Goal: Task Accomplishment & Management: Manage account settings

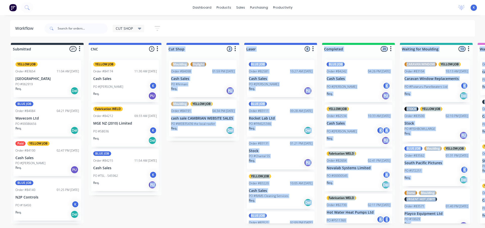
scroll to position [363, 0]
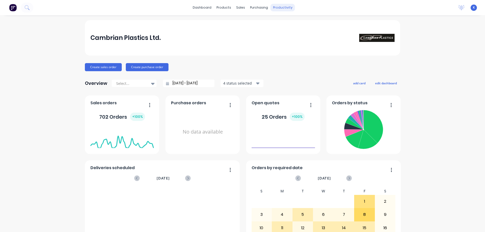
click at [271, 7] on div "productivity" at bounding box center [283, 8] width 25 height 8
click at [282, 24] on link "Workflow" at bounding box center [300, 24] width 67 height 10
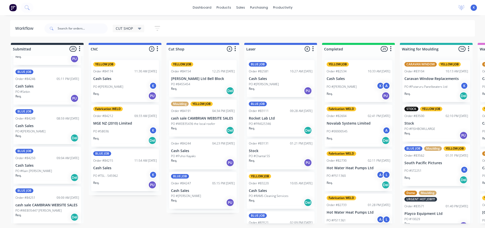
scroll to position [611, 0]
click at [28, 126] on p "Cash Sales" at bounding box center [47, 126] width 64 height 4
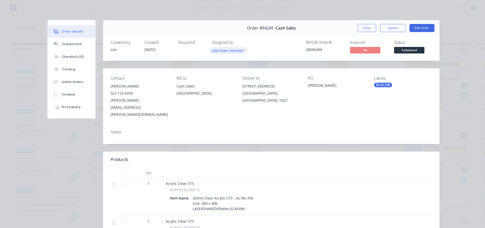
click at [217, 50] on button "Add team member" at bounding box center [228, 50] width 37 height 7
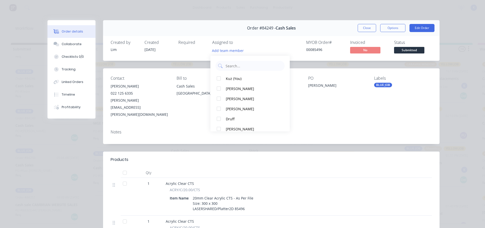
drag, startPoint x: 224, startPoint y: 78, endPoint x: 284, endPoint y: 61, distance: 62.7
click at [224, 78] on button "Kuz (You)" at bounding box center [250, 79] width 79 height 10
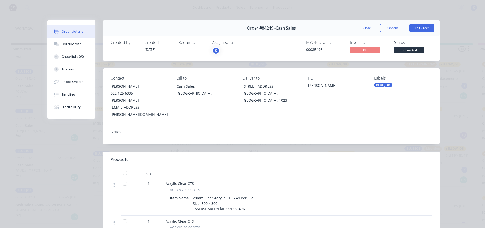
drag, startPoint x: 361, startPoint y: 30, endPoint x: 354, endPoint y: 31, distance: 7.1
click at [359, 30] on button "Close" at bounding box center [367, 28] width 18 height 8
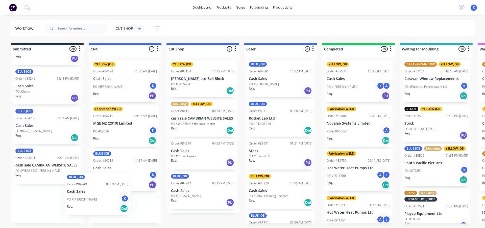
scroll to position [15, 0]
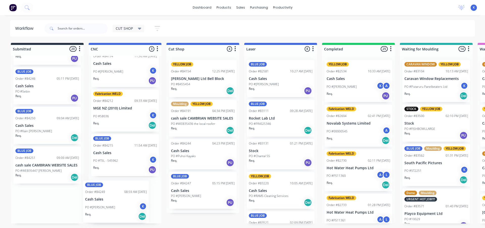
drag, startPoint x: 27, startPoint y: 130, endPoint x: 98, endPoint y: 205, distance: 103.0
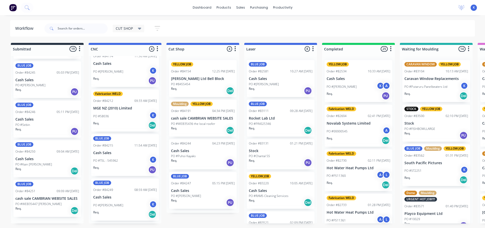
scroll to position [572, 0]
